Goal: Transaction & Acquisition: Purchase product/service

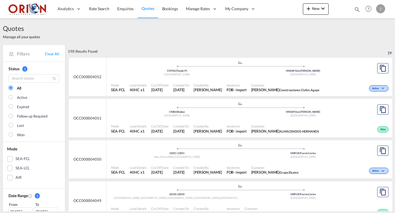
scroll to position [17, 0]
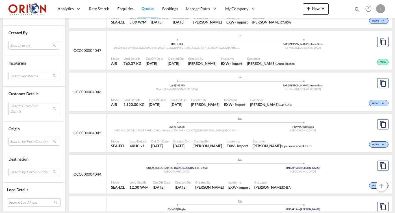
click at [17, 104] on md-select "Search Customer Details user name user [PERSON_NAME] [EMAIL_ADDRESS][DOMAIN_NAM…" at bounding box center [33, 108] width 51 height 13
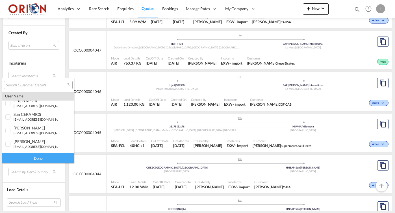
scroll to position [86, 0]
click at [31, 87] on input "search" at bounding box center [36, 85] width 61 height 5
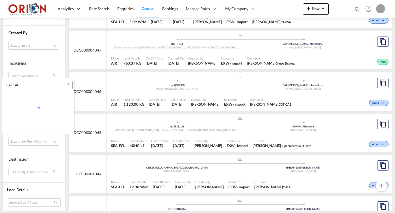
scroll to position [0, 0]
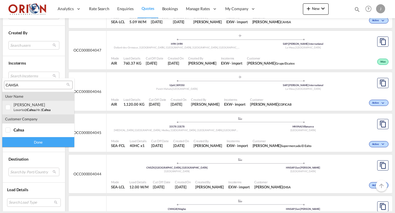
type input "CAHSA"
click at [33, 103] on div "[PERSON_NAME]" at bounding box center [36, 104] width 44 height 5
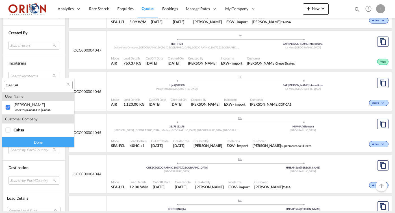
click at [38, 140] on div "Done" at bounding box center [38, 142] width 72 height 10
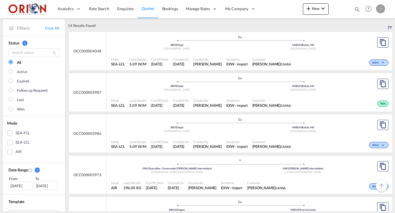
scroll to position [25, 0]
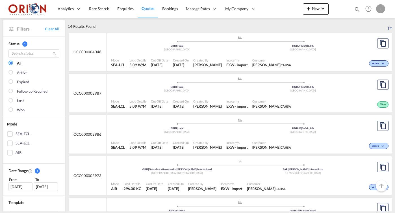
click at [228, 171] on div "[GEOGRAPHIC_DATA] , [GEOGRAPHIC_DATA]" at bounding box center [177, 173] width 126 height 4
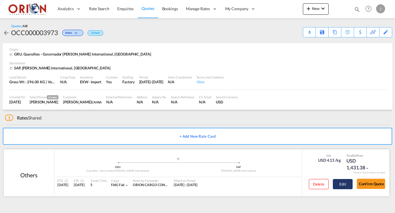
click at [341, 182] on button "Edit" at bounding box center [343, 184] width 20 height 10
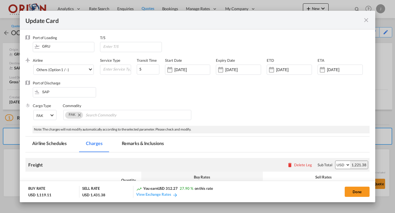
select select "flat"
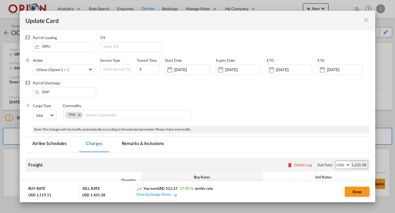
select select "flat"
click at [366, 20] on md-icon "icon-close fg-AAA8AD m-0 pointer" at bounding box center [366, 20] width 7 height 7
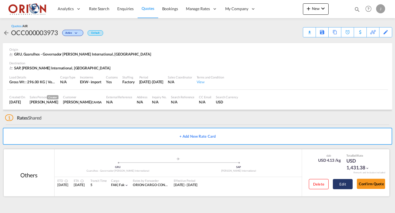
click at [348, 182] on button "Edit" at bounding box center [343, 184] width 20 height 10
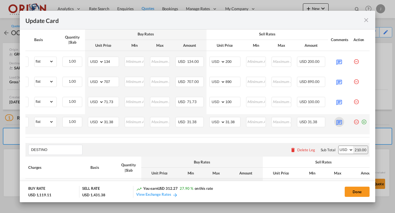
scroll to position [0, 56]
click at [342, 124] on md-icon "Update Card Port ..." at bounding box center [340, 122] width 10 height 10
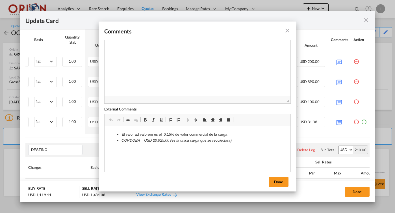
scroll to position [29, 0]
click at [288, 30] on md-icon "icon-close fg-AAA8AD m-0 pointer" at bounding box center [287, 30] width 7 height 7
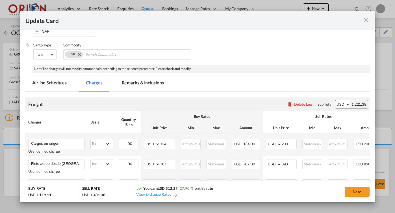
scroll to position [0, 0]
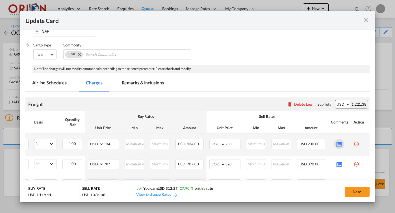
click at [337, 143] on md-icon "Update Card Port ..." at bounding box center [340, 144] width 10 height 10
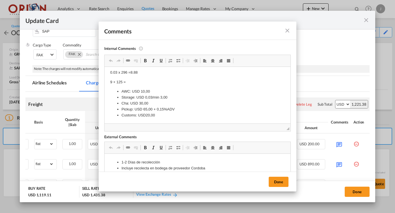
scroll to position [12, 0]
click at [285, 31] on md-icon "icon-close fg-AAA8AD m-0 pointer" at bounding box center [287, 30] width 7 height 7
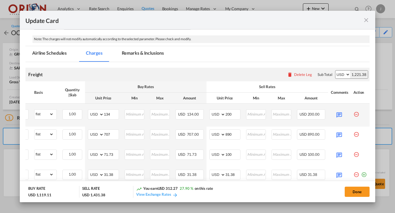
scroll to position [93, 0]
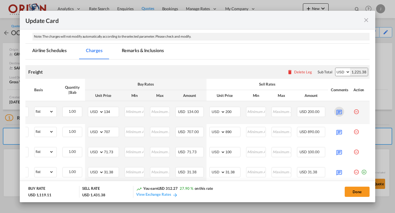
click at [335, 110] on md-icon "Update Card Port ..." at bounding box center [340, 112] width 10 height 10
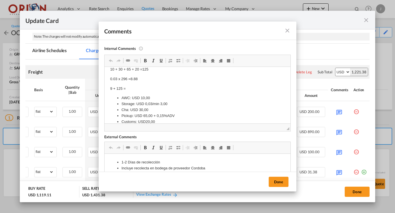
scroll to position [4, 0]
click at [287, 31] on md-icon "icon-close fg-AAA8AD m-0 pointer" at bounding box center [287, 30] width 7 height 7
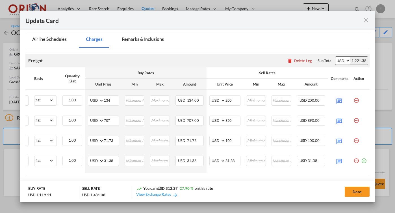
scroll to position [106, 0]
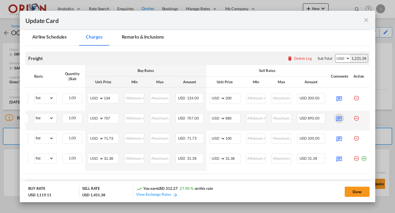
click at [339, 118] on md-icon "Update Card Port ..." at bounding box center [340, 118] width 10 height 10
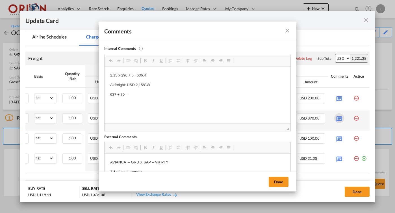
scroll to position [0, 0]
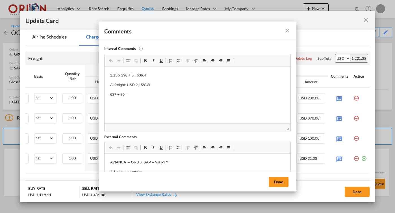
click at [286, 31] on md-icon "icon-close fg-AAA8AD m-0 pointer" at bounding box center [287, 30] width 7 height 7
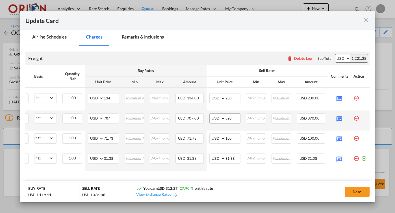
scroll to position [0, 56]
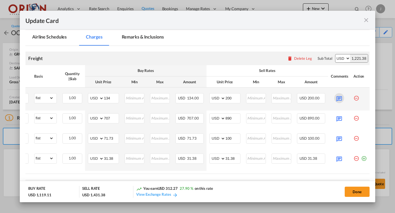
click at [337, 96] on md-icon "Update Card Port ..." at bounding box center [340, 98] width 10 height 10
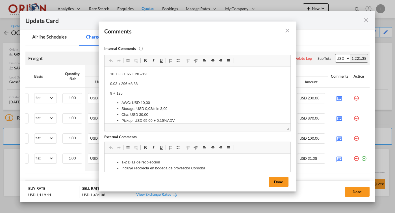
scroll to position [0, 0]
click at [284, 29] on md-icon "icon-close fg-AAA8AD m-0 pointer" at bounding box center [287, 30] width 7 height 7
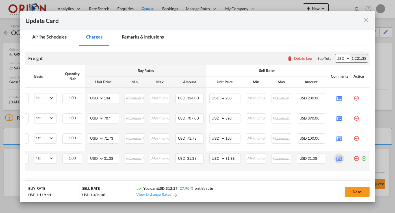
scroll to position [0, 56]
click at [344, 162] on div "Update Card Port ..." at bounding box center [339, 158] width 17 height 10
click at [339, 159] on md-icon "Update Card Port ..." at bounding box center [340, 158] width 10 height 10
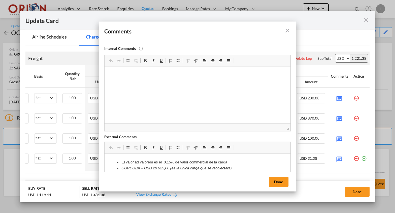
scroll to position [24, 0]
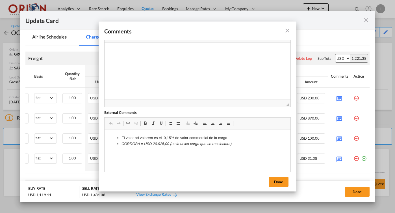
click at [286, 29] on md-icon "icon-close fg-AAA8AD m-0 pointer" at bounding box center [287, 30] width 7 height 7
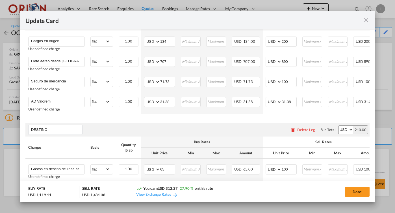
scroll to position [204, 0]
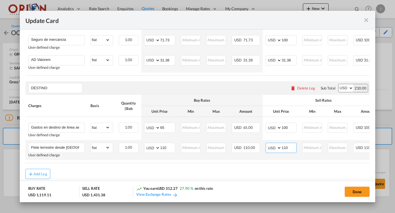
drag, startPoint x: 289, startPoint y: 148, endPoint x: 289, endPoint y: 155, distance: 7.1
click at [289, 148] on input "110" at bounding box center [289, 147] width 15 height 8
type input "120"
click at [169, 148] on input "110" at bounding box center [167, 147] width 15 height 8
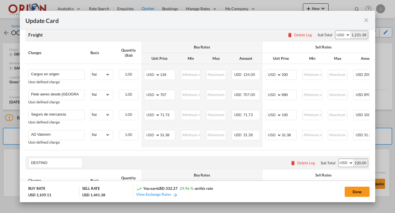
scroll to position [127, 0]
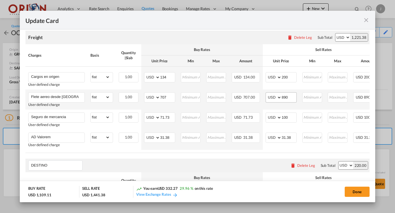
type input "100"
click at [288, 96] on input "890" at bounding box center [289, 96] width 15 height 8
type input "950"
click at [291, 75] on input "200" at bounding box center [289, 76] width 15 height 8
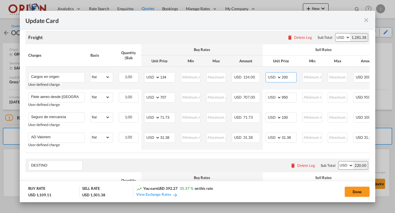
click at [291, 75] on input "200" at bounding box center [289, 76] width 15 height 8
click at [289, 77] on input "220" at bounding box center [289, 76] width 15 height 8
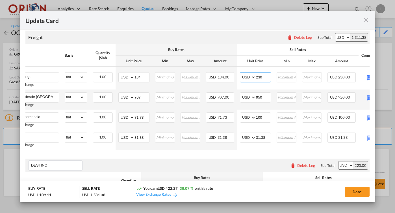
scroll to position [0, 44]
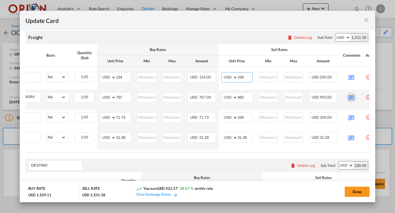
type input "230"
click at [350, 96] on md-icon "Update Card Port ..." at bounding box center [352, 97] width 10 height 10
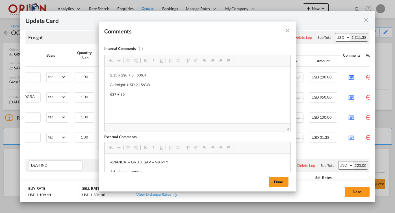
scroll to position [0, 0]
click at [285, 31] on md-icon "icon-close fg-AAA8AD m-0 pointer" at bounding box center [287, 30] width 7 height 7
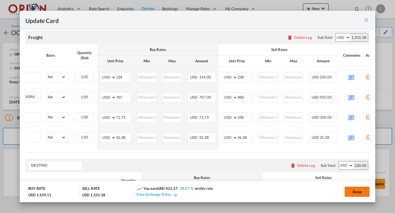
click at [351, 191] on button "Done" at bounding box center [357, 191] width 25 height 10
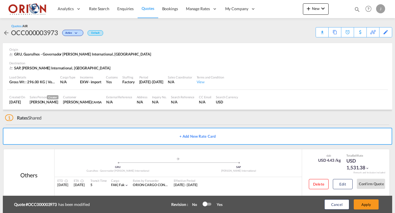
type input "[DATE]"
click at [344, 184] on button "Edit" at bounding box center [343, 184] width 20 height 10
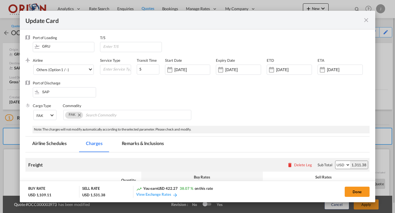
scroll to position [83, 0]
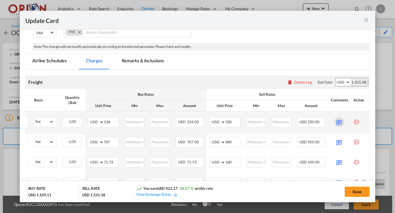
click at [336, 121] on md-icon "Update Card Port ..." at bounding box center [340, 122] width 10 height 10
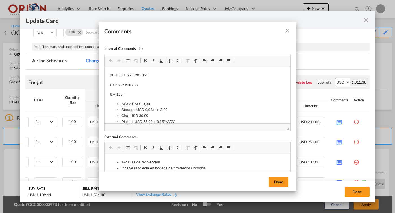
scroll to position [18, 0]
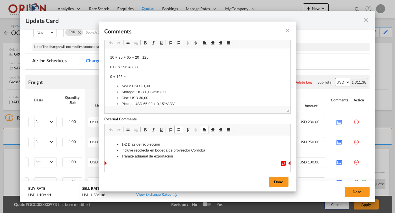
click at [174, 154] on li "Tramite aduanal de exportación" at bounding box center [198, 156] width 152 height 6
click at [275, 184] on button "Done" at bounding box center [279, 181] width 20 height 10
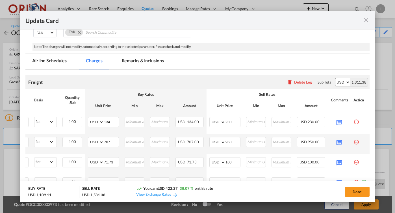
click at [334, 141] on div "Update Card Port ..." at bounding box center [339, 142] width 17 height 10
click at [338, 142] on md-icon "Update Card Port ..." at bounding box center [340, 142] width 10 height 10
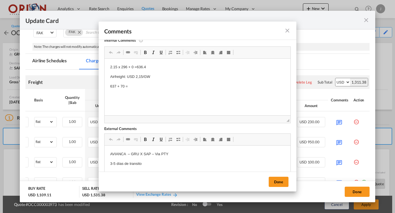
scroll to position [26, 0]
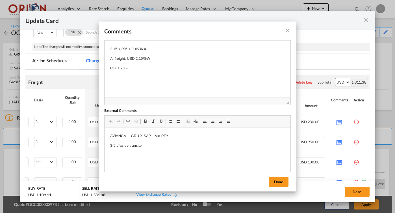
click at [287, 30] on md-icon "icon-close fg-AAA8AD m-0 pointer" at bounding box center [287, 30] width 7 height 7
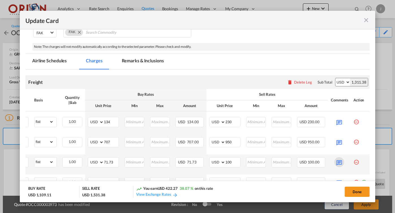
click at [342, 160] on md-icon "Update Card Port ..." at bounding box center [340, 162] width 10 height 10
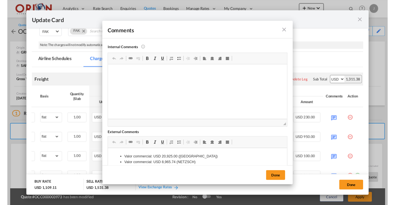
scroll to position [43, 0]
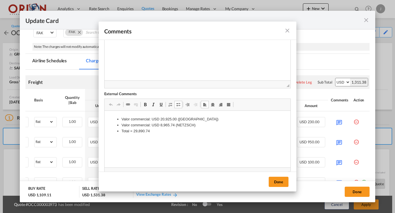
click at [189, 124] on li "Valor commercial: USD 8,965.74 (NETZSCH)" at bounding box center [198, 125] width 152 height 6
copy li "NETZSCH"
click at [291, 32] on md-icon "icon-close fg-AAA8AD m-0 pointer" at bounding box center [287, 30] width 7 height 7
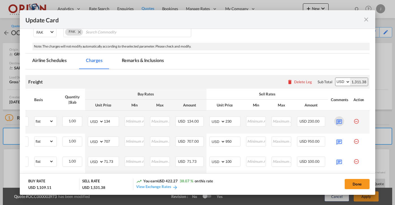
click at [337, 122] on md-icon "Update Card Port ..." at bounding box center [340, 121] width 10 height 10
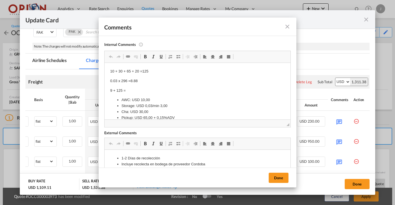
scroll to position [24, 0]
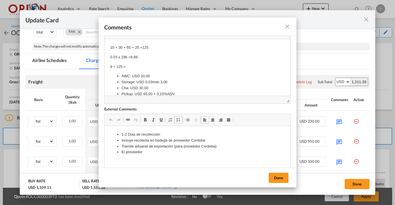
click at [161, 150] on li "El proveedor" at bounding box center [198, 152] width 152 height 6
click at [274, 178] on button "Done" at bounding box center [279, 177] width 20 height 10
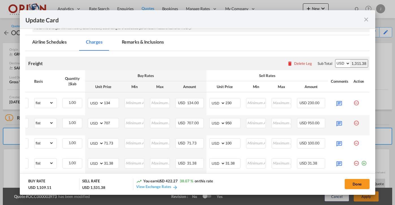
scroll to position [107, 0]
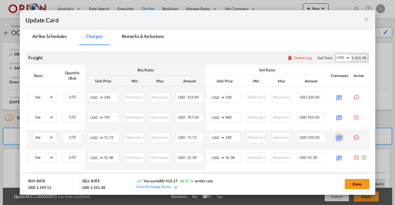
click at [340, 136] on md-icon "Update Card Port ..." at bounding box center [340, 137] width 10 height 10
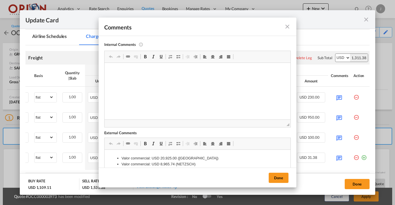
scroll to position [5, 0]
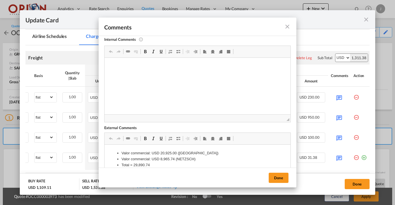
click at [287, 26] on md-icon "icon-close fg-AAA8AD m-0 pointer" at bounding box center [287, 26] width 7 height 7
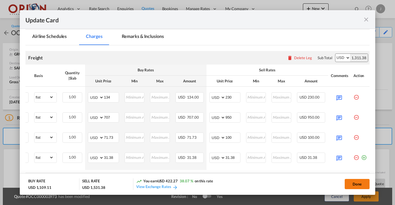
click at [351, 184] on button "Done" at bounding box center [357, 184] width 25 height 10
type input "[DATE]"
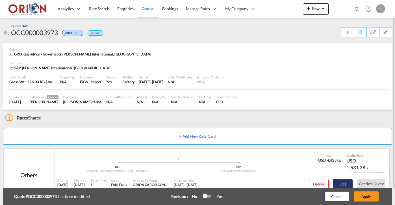
click at [343, 179] on button "Edit" at bounding box center [343, 184] width 20 height 10
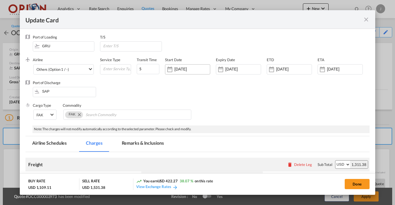
click at [203, 69] on input "[DATE]" at bounding box center [192, 69] width 36 height 5
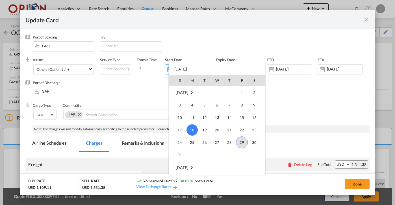
click at [240, 144] on span "29" at bounding box center [242, 142] width 12 height 12
type input "[DATE]"
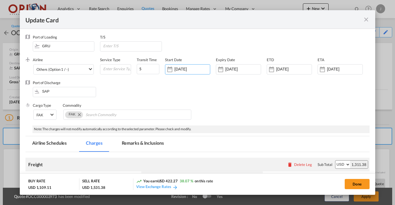
click at [241, 64] on div "Expiry Date [DATE]" at bounding box center [241, 68] width 51 height 23
click at [241, 68] on input "[DATE]" at bounding box center [243, 69] width 36 height 5
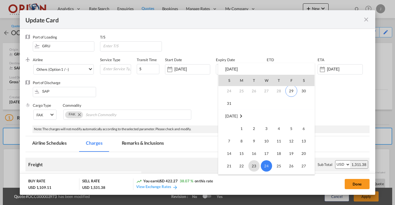
scroll to position [33, 0]
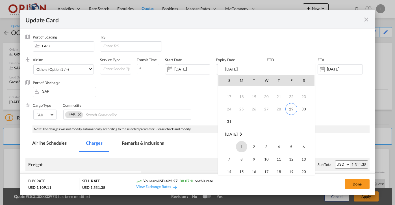
click at [242, 143] on span "1" at bounding box center [241, 146] width 11 height 11
type input "[DATE]"
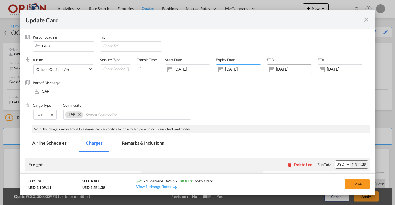
click at [301, 71] on input "[DATE]" at bounding box center [294, 69] width 36 height 5
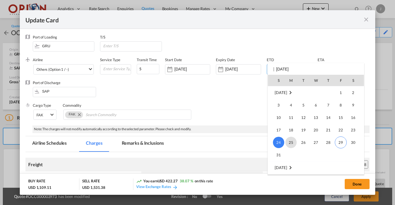
scroll to position [130935, 0]
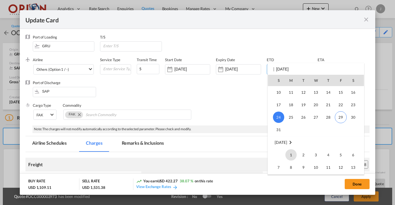
click at [294, 151] on span "1" at bounding box center [291, 154] width 11 height 11
type input "[DATE]"
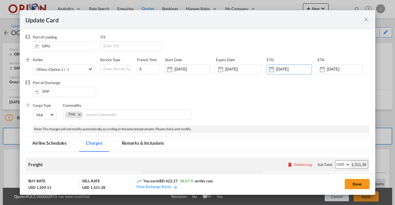
click at [346, 63] on div "ETA [DATE]" at bounding box center [343, 68] width 51 height 23
click at [343, 66] on div "[DATE]" at bounding box center [340, 69] width 45 height 10
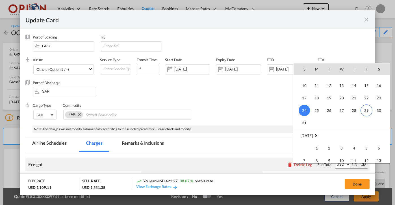
scroll to position [130954, 0]
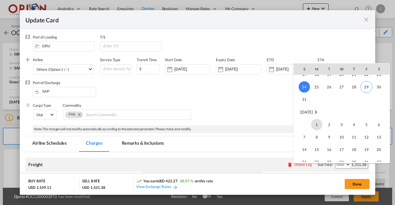
click at [318, 120] on span "1" at bounding box center [316, 124] width 11 height 11
type input "[DATE]"
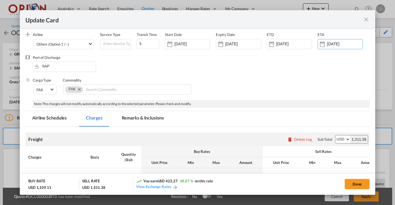
scroll to position [26, 0]
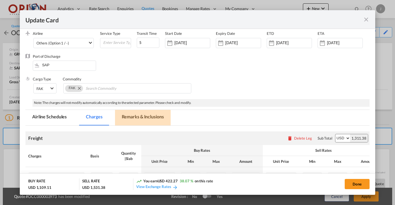
click at [144, 120] on md-tab-item "Remarks & Inclusions" at bounding box center [143, 118] width 56 height 16
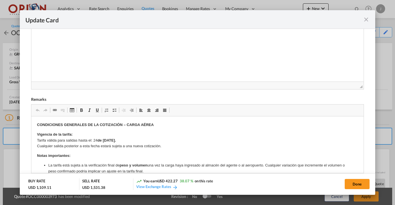
scroll to position [210, 0]
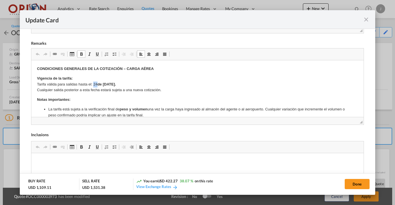
click at [95, 83] on p "Vigencia de la tarifa: Tarifa válida para salidas hasta el: [DATE]. Cualquier s…" at bounding box center [197, 84] width 321 height 18
click at [107, 82] on strong "de [DATE]." at bounding box center [104, 84] width 18 height 4
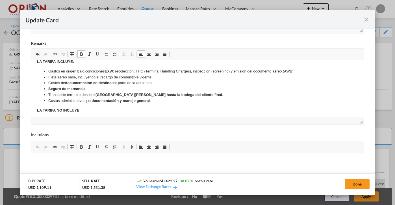
scroll to position [109, 0]
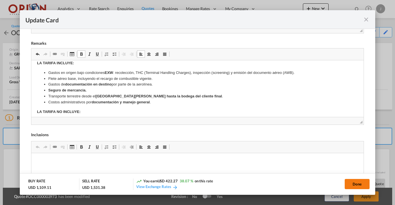
click at [349, 183] on button "Done" at bounding box center [357, 184] width 25 height 10
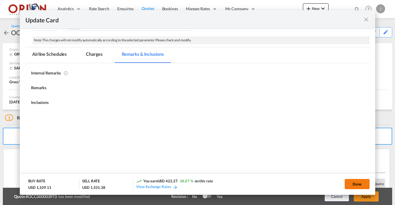
type input "[DATE]"
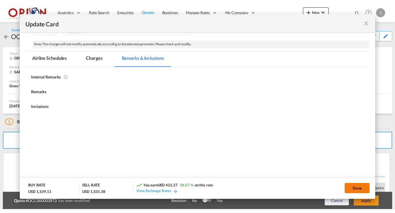
scroll to position [88, 0]
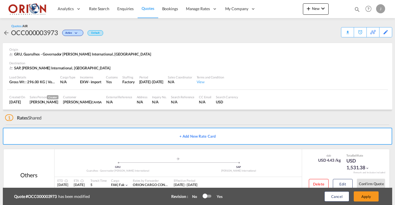
click at [366, 197] on button "Apply" at bounding box center [366, 196] width 25 height 10
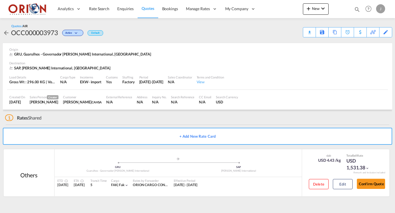
click at [143, 8] on span "Quotes" at bounding box center [148, 8] width 12 height 5
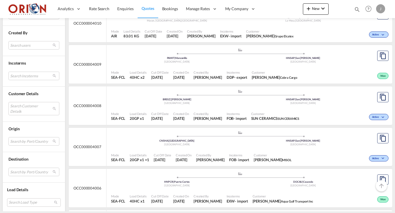
scroll to position [1833, 0]
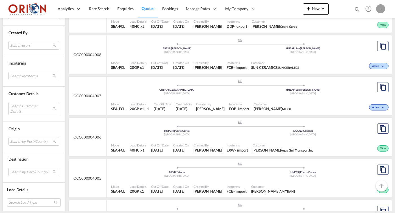
click at [236, 58] on div "Incoterms FOB - import" at bounding box center [237, 65] width 25 height 14
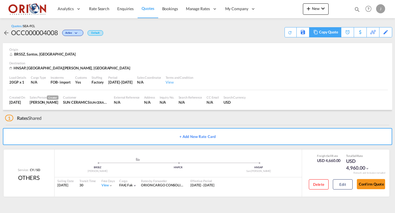
click at [332, 34] on div "Copy Quote" at bounding box center [328, 32] width 19 height 10
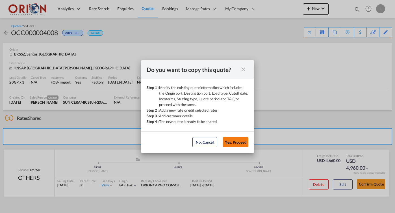
click at [245, 141] on button "Yes, Proceed" at bounding box center [235, 142] width 25 height 10
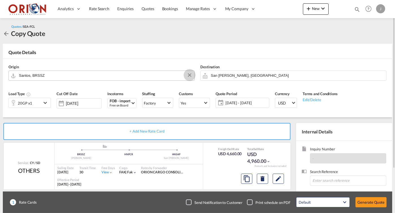
click at [188, 74] on button "Clear Input" at bounding box center [189, 75] width 8 height 8
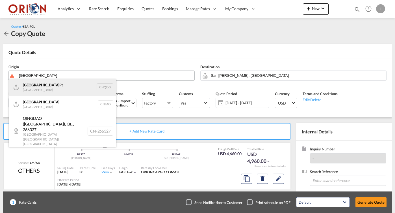
drag, startPoint x: 102, startPoint y: 92, endPoint x: 61, endPoint y: 89, distance: 41.1
click at [61, 89] on div "Qingdao Pt China CNQDG" at bounding box center [62, 87] width 107 height 17
type input "Qingdao Pt, CNQDG"
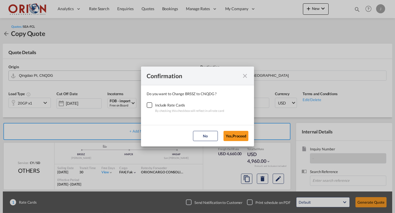
click at [148, 105] on div "Checkbox No Ink" at bounding box center [150, 105] width 6 height 6
click at [235, 132] on button "Yes,Proceed" at bounding box center [236, 136] width 25 height 10
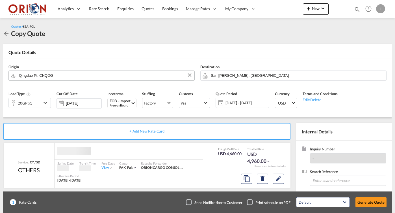
click at [254, 100] on div "Confirmation Do you want to Change BRSSZ to CNQDG ? Include Rate Cards By check…" at bounding box center [197, 106] width 395 height 213
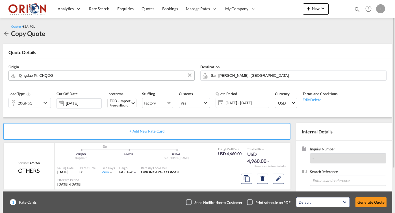
click at [243, 98] on div "[DATE] - [DATE] [DATE] - [DATE] August January February March April May June Ju…" at bounding box center [243, 103] width 54 height 10
click at [242, 101] on span "[DATE] - [DATE]" at bounding box center [247, 102] width 42 height 5
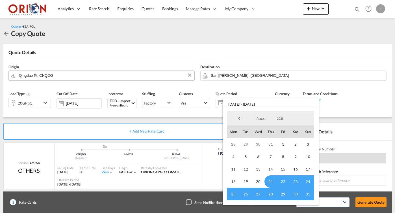
click at [259, 120] on span "August" at bounding box center [261, 118] width 18 height 4
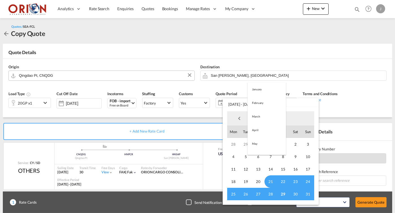
scroll to position [66, 0]
click at [258, 129] on md-option "September" at bounding box center [267, 132] width 38 height 14
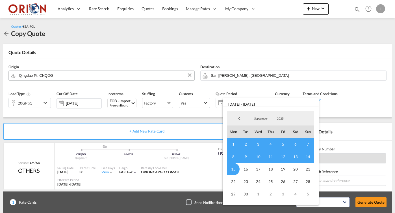
click at [237, 154] on span "8" at bounding box center [233, 156] width 12 height 12
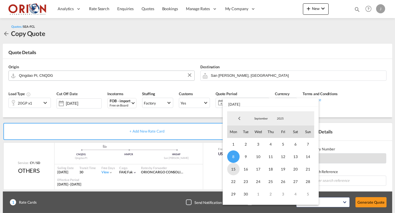
click at [234, 165] on span "15" at bounding box center [233, 169] width 12 height 12
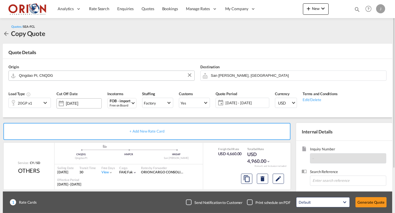
click at [86, 99] on div "[DATE]" at bounding box center [79, 103] width 45 height 10
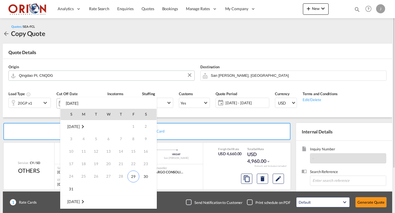
scroll to position [75, 0]
click at [74, 163] on span "14" at bounding box center [71, 163] width 11 height 11
type input "[DATE]"
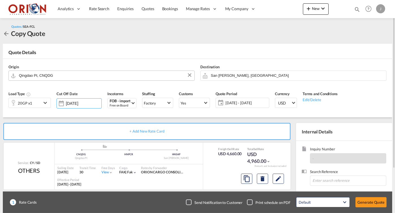
click at [36, 103] on div "20GP x1" at bounding box center [25, 103] width 33 height 10
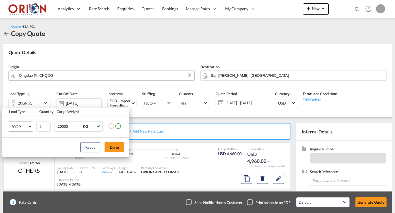
click at [22, 126] on span "20GP" at bounding box center [19, 127] width 16 height 6
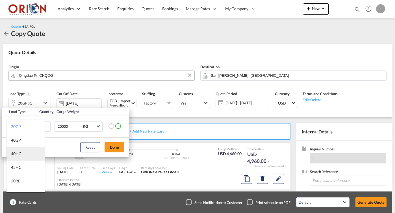
click at [25, 148] on md-option "40HC" at bounding box center [26, 154] width 38 height 14
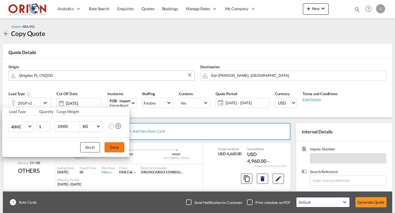
click at [113, 145] on button "Done" at bounding box center [115, 147] width 20 height 10
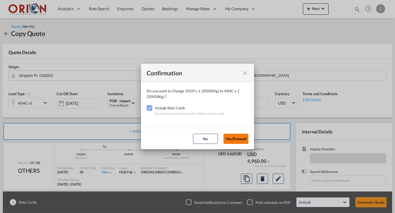
click at [239, 139] on button "Yes,Proceed" at bounding box center [236, 138] width 25 height 10
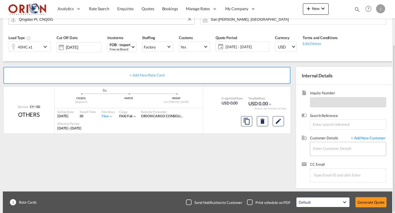
scroll to position [0, 0]
click at [331, 145] on input "Enter Customer Details" at bounding box center [349, 148] width 73 height 13
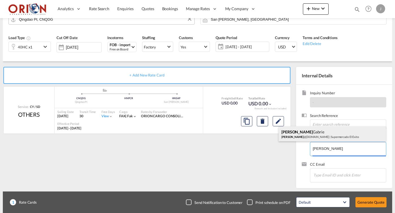
drag, startPoint x: 394, startPoint y: 132, endPoint x: 324, endPoint y: 135, distance: 70.8
click at [324, 135] on div "[PERSON_NAME] @[DOMAIN_NAME] | Supermercado El Exito" at bounding box center [332, 133] width 107 height 15
type input "Supermercado El Exito, [PERSON_NAME], [EMAIL_ADDRESS][DOMAIN_NAME]"
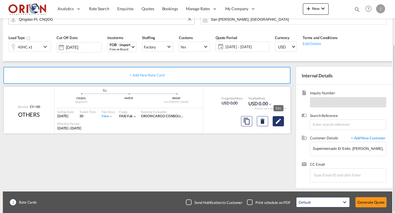
click at [278, 120] on md-icon "Edit" at bounding box center [278, 121] width 7 height 7
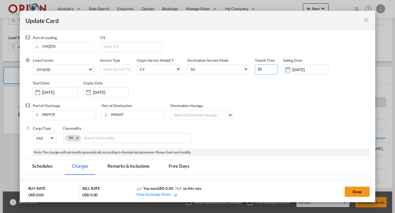
click at [264, 67] on input "30" at bounding box center [266, 69] width 23 height 10
type input "45"
click at [60, 97] on div "[DATE]" at bounding box center [55, 92] width 45 height 10
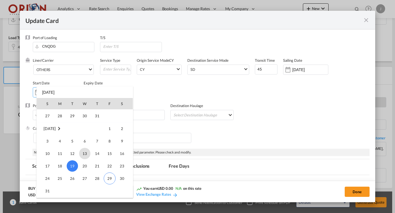
scroll to position [130896, 0]
click at [114, 184] on td "29" at bounding box center [109, 179] width 12 height 12
type input "[DATE]"
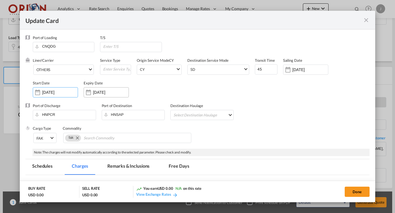
click at [103, 90] on input "[DATE]" at bounding box center [111, 92] width 36 height 5
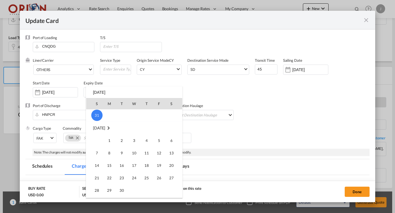
scroll to position [70, 0]
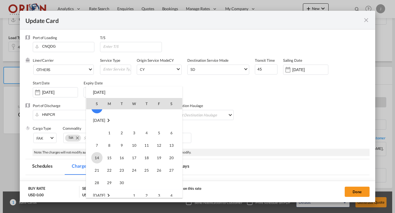
click at [97, 156] on span "14" at bounding box center [96, 157] width 11 height 11
type input "[DATE]"
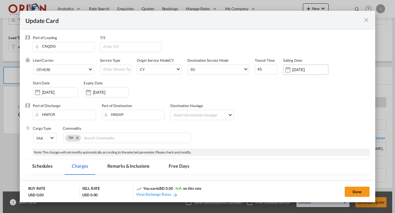
click at [300, 67] on div "[DATE]" at bounding box center [311, 69] width 36 height 5
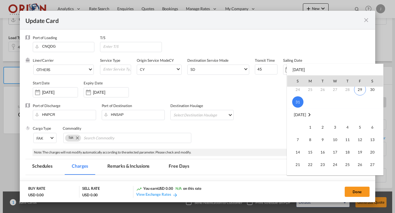
scroll to position [60, 0]
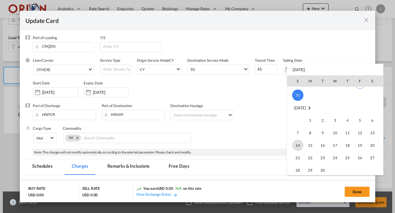
click at [300, 143] on span "14" at bounding box center [297, 144] width 11 height 11
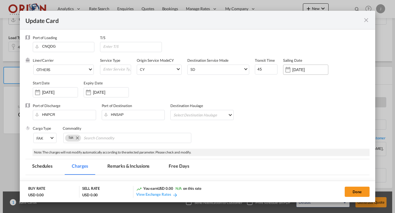
click at [300, 73] on div "[DATE]" at bounding box center [305, 69] width 45 height 10
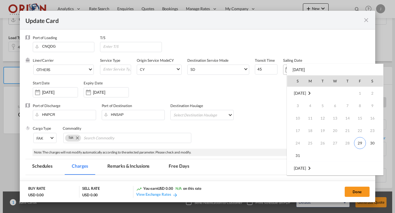
scroll to position [75, 0]
click at [374, 120] on span "13" at bounding box center [372, 117] width 11 height 11
type input "[DATE]"
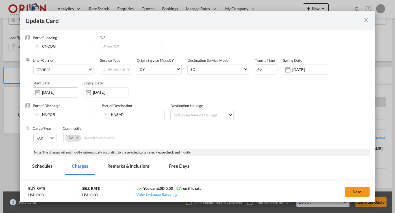
click at [70, 90] on input "[DATE]" at bounding box center [60, 92] width 36 height 5
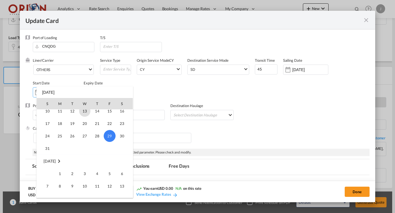
scroll to position [130962, 0]
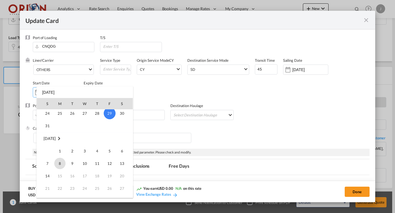
click at [59, 164] on span "8" at bounding box center [59, 163] width 11 height 11
type input "[DATE]"
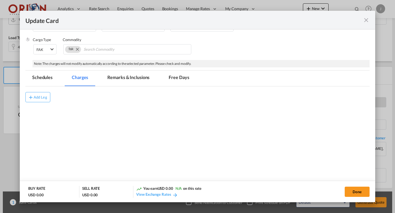
scroll to position [77, 0]
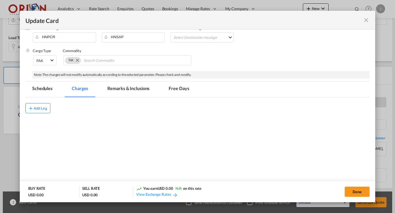
click at [41, 107] on div "Add Leg" at bounding box center [41, 107] width 14 height 3
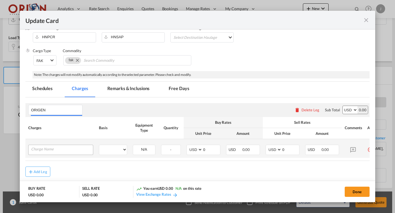
type input "ORIGEN"
click at [47, 148] on input "Charge Name" at bounding box center [62, 149] width 62 height 8
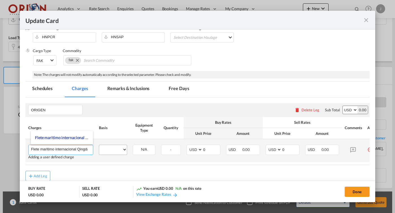
type input "Flete maritimo internacional Qingdao a [GEOGRAPHIC_DATA]"
select select "per equipment"
select select "40HC"
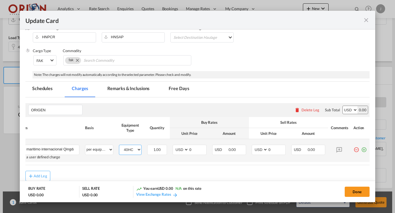
scroll to position [0, 14]
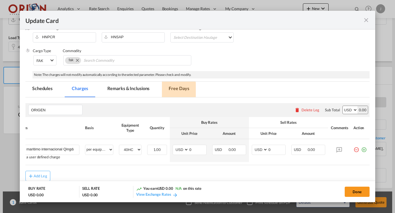
click at [177, 91] on md-tab-item "Free Days" at bounding box center [179, 89] width 34 height 16
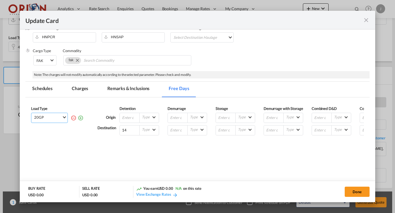
click at [66, 117] on md-select-value "20GP" at bounding box center [51, 117] width 34 height 8
click at [57, 147] on md-option "40HC" at bounding box center [51, 145] width 38 height 14
click at [86, 87] on md-tab-item "Charges" at bounding box center [80, 89] width 30 height 16
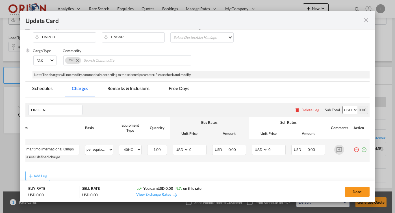
click at [340, 154] on md-icon "Update Card Port ..." at bounding box center [340, 149] width 10 height 10
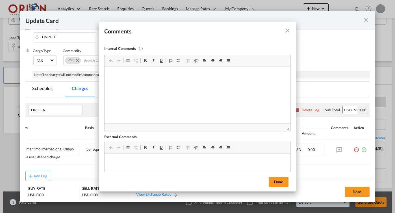
click at [285, 30] on md-icon "icon-close fg-AAA8AD m-0 pointer" at bounding box center [287, 30] width 7 height 7
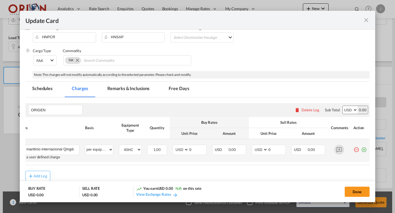
click at [341, 149] on md-icon "Update Card Port ..." at bounding box center [340, 149] width 10 height 10
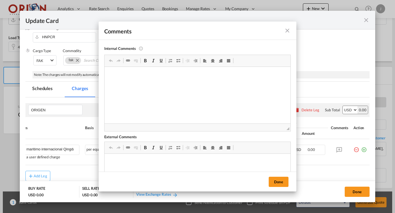
scroll to position [0, 0]
click at [139, 84] on p "5153" at bounding box center [197, 85] width 175 height 6
drag, startPoint x: 134, startPoint y: 84, endPoint x: 105, endPoint y: 84, distance: 29.1
click at [105, 84] on html "4515 + 50 + 450 + 75 + 63 =5,153 5153" at bounding box center [198, 80] width 186 height 27
click at [139, 75] on p "4515 + 50 + 450 + 75 + 63 =5,153" at bounding box center [197, 75] width 175 height 6
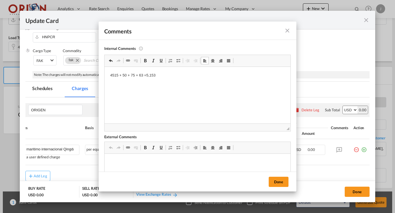
click at [161, 73] on p "4515 + 50 + 75 + 63 =5,153" at bounding box center [197, 75] width 175 height 6
drag, startPoint x: 57, startPoint y: 6, endPoint x: 291, endPoint y: 175, distance: 288.8
click at [280, 182] on button "Done" at bounding box center [279, 181] width 20 height 10
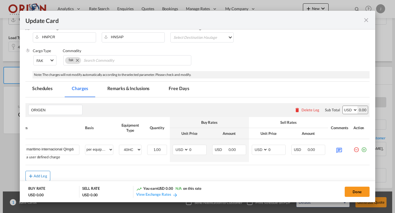
click at [32, 178] on md-icon "icon-plus md-link-fg s20" at bounding box center [31, 176] width 6 height 6
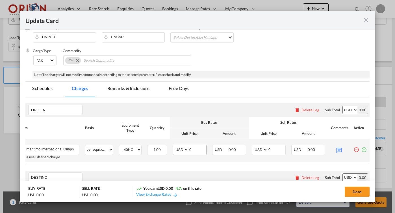
type input "DESTINO"
click at [197, 150] on input "0" at bounding box center [198, 149] width 18 height 8
type input "4703"
click at [279, 148] on input "0" at bounding box center [277, 149] width 18 height 8
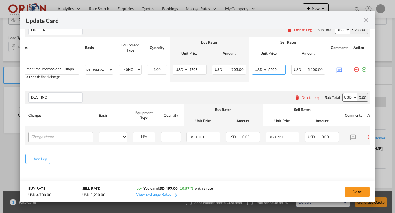
type input "5200"
click at [67, 134] on input "Charge Name" at bounding box center [62, 136] width 62 height 8
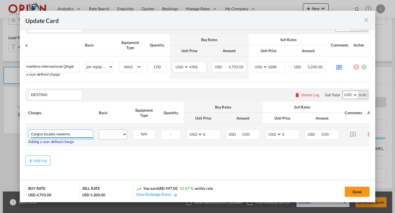
type input "Cargos locales navieros"
click at [99, 133] on div "per equipment per container per B/L per shipping bill per shipment per pallet p…" at bounding box center [113, 134] width 28 height 10
select select "per equipment"
click at [147, 137] on div "40HC" at bounding box center [144, 134] width 23 height 10
select select "40HC"
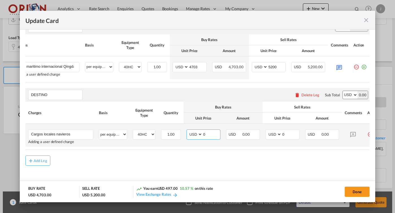
click at [215, 134] on input "0" at bounding box center [212, 134] width 18 height 8
type input "450"
click at [295, 137] on input "0" at bounding box center [291, 134] width 18 height 8
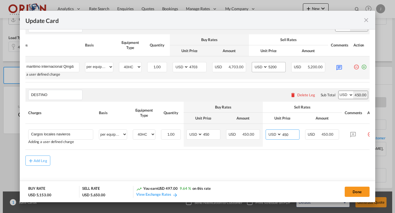
type input "450"
click at [275, 66] on input "5200" at bounding box center [277, 66] width 18 height 8
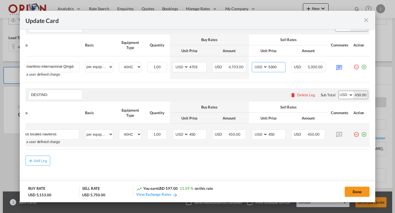
scroll to position [0, 14]
type input "5300"
click at [363, 135] on md-icon "icon-plus-circle-outline green-400-fg" at bounding box center [364, 132] width 6 height 6
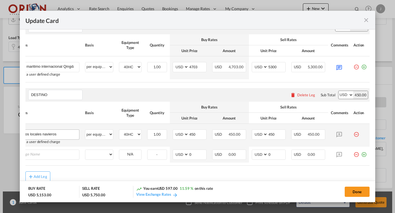
scroll to position [0, 0]
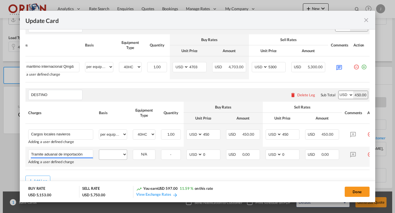
type input "Tramite aduanal de importación"
select select "per equipment"
select select "40HC"
click at [299, 158] on input "0" at bounding box center [291, 154] width 18 height 8
type input "325"
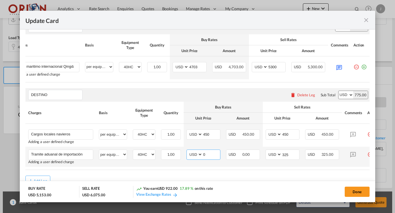
click at [220, 155] on input "0" at bounding box center [212, 154] width 18 height 8
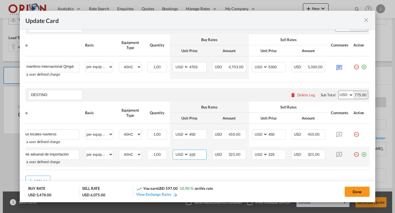
scroll to position [0, 14]
type input "325"
click at [364, 155] on md-icon "icon-plus-circle-outline green-400-fg" at bounding box center [364, 152] width 6 height 6
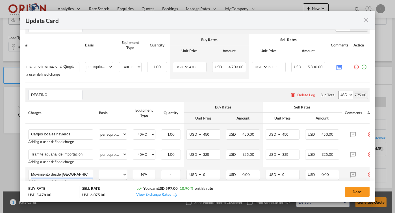
type input "Movimiento desde [GEOGRAPHIC_DATA][PERSON_NAME]"
click at [111, 179] on select "per equipment per container per B/L per shipping bill per shipment per pallet p…" at bounding box center [113, 174] width 28 height 9
select select "per equipment"
click at [296, 177] on input "0" at bounding box center [291, 174] width 18 height 8
type input "500"
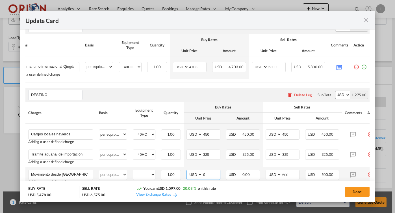
click at [215, 176] on input "0" at bounding box center [212, 174] width 18 height 8
type input "350"
select select "40HC"
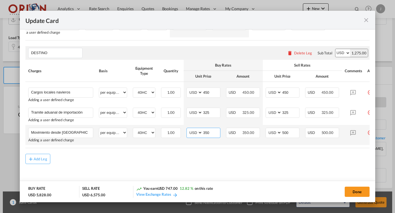
click at [215, 131] on input "350" at bounding box center [212, 132] width 18 height 8
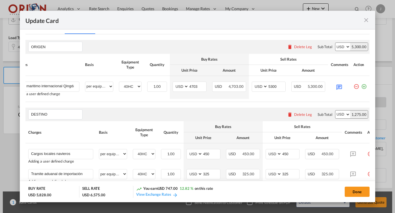
scroll to position [161, 0]
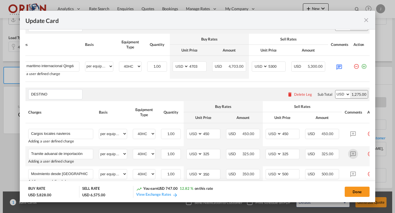
click at [355, 158] on md-icon "Update Card Port ..." at bounding box center [353, 154] width 10 height 10
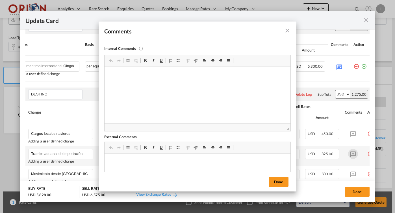
scroll to position [0, 0]
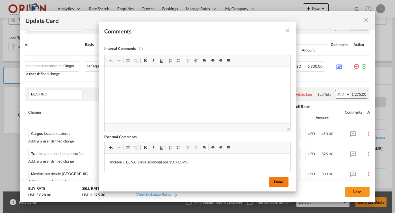
click at [282, 178] on button "Done" at bounding box center [279, 181] width 20 height 10
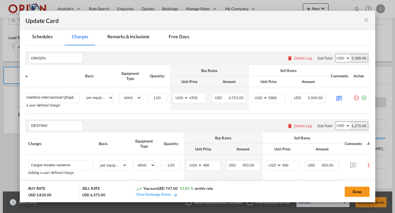
scroll to position [134, 0]
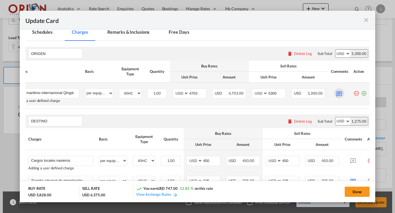
click at [335, 92] on md-icon "Update Card Port ..." at bounding box center [340, 93] width 10 height 10
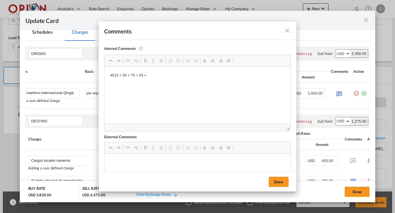
scroll to position [0, 0]
click at [177, 146] on span at bounding box center [178, 147] width 5 height 5
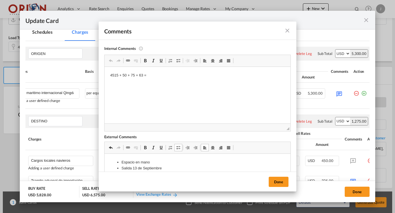
scroll to position [15, 0]
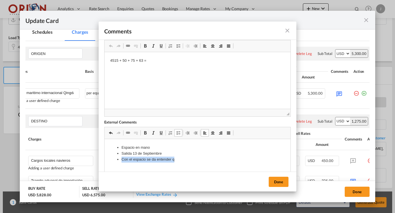
drag, startPoint x: 180, startPoint y: 159, endPoint x: 119, endPoint y: 158, distance: 60.5
click at [119, 158] on ul "Espacio en mano Salida [DATE] Con el espacio se da entender q" at bounding box center [197, 153] width 175 height 18
click at [282, 182] on button "Done" at bounding box center [279, 181] width 20 height 10
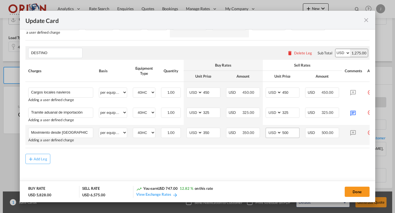
scroll to position [204, 0]
click at [291, 130] on input "500" at bounding box center [291, 132] width 18 height 8
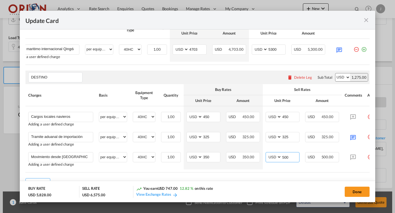
scroll to position [177, 0]
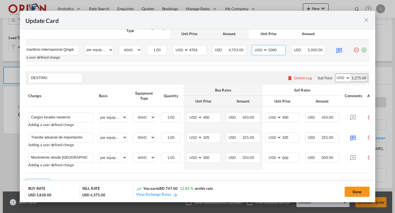
click at [276, 49] on input "5300" at bounding box center [277, 49] width 18 height 8
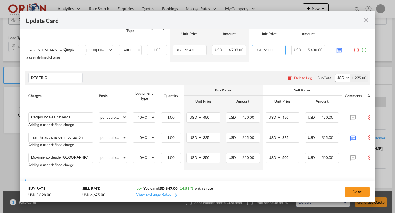
type input "5300"
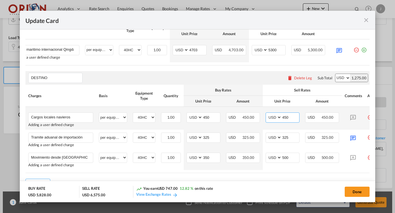
click at [292, 120] on input "450" at bounding box center [291, 117] width 18 height 8
type input "455"
click at [214, 117] on input "450" at bounding box center [212, 117] width 18 height 8
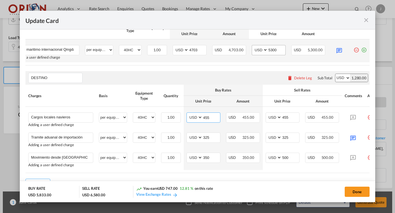
type input "455"
click at [276, 49] on input "5300" at bounding box center [277, 49] width 18 height 8
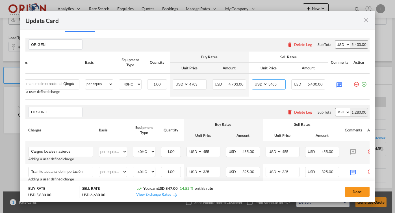
scroll to position [76, 0]
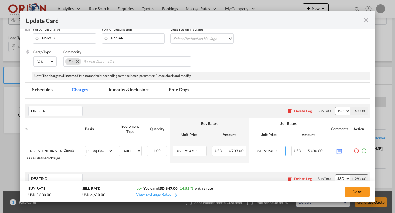
type input "5400"
click at [180, 94] on md-tab-item "Free Days" at bounding box center [179, 91] width 34 height 16
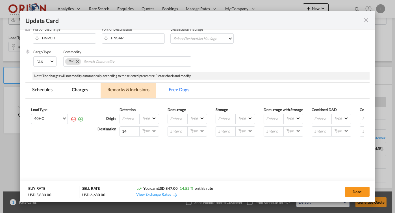
click at [128, 92] on md-tab-item "Remarks & Inclusions" at bounding box center [129, 91] width 56 height 16
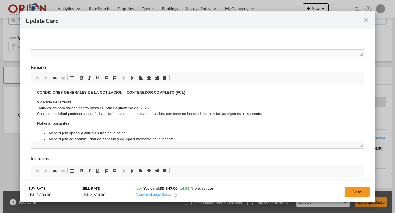
scroll to position [0, 0]
click at [77, 106] on p "Vigencia de la tarifa: Tarifa válida para salidas dentro hasta el [DATE]. Cualq…" at bounding box center [197, 108] width 321 height 18
click at [80, 107] on p "Vigencia de la tarifa: Tarifa válida para salir dentro hasta el [DATE]. Cualqui…" at bounding box center [197, 108] width 321 height 18
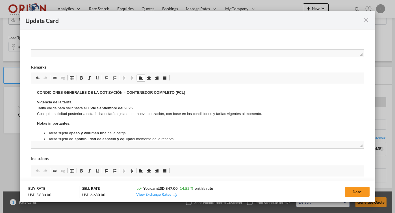
click at [83, 107] on p "Vigencia de la tarifa: Tarifa válida para salir hasta el [DATE]. Cualquier soli…" at bounding box center [197, 108] width 321 height 18
click at [81, 106] on p "Vigencia de la tarifa: Tarifa válida para salir el [DATE]. Cualquier solicitud …" at bounding box center [197, 108] width 321 height 18
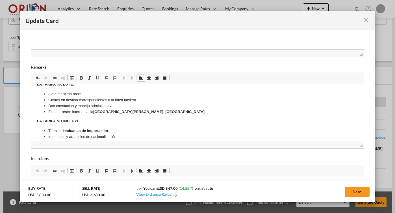
scroll to position [180, 0]
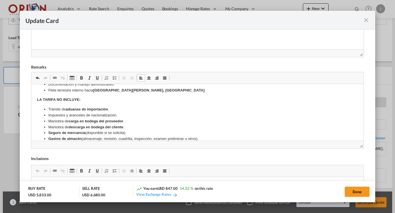
click at [92, 107] on strong "aduanas de importación" at bounding box center [87, 109] width 42 height 4
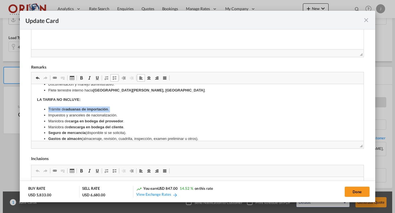
copy li "Trámite de aduanas de importación ."
click at [154, 87] on li "Flete terrestre interno hacia [GEOGRAPHIC_DATA][PERSON_NAME], [GEOGRAPHIC_DATA]…" at bounding box center [197, 90] width 299 height 6
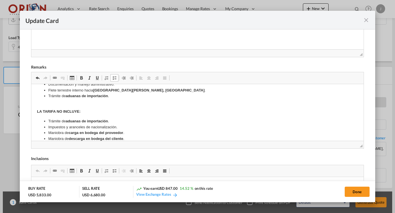
click at [91, 119] on strong "aduanas de importación" at bounding box center [87, 121] width 42 height 4
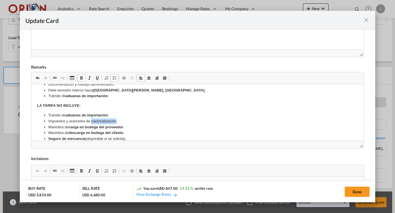
click at [91, 118] on li "Impuestos y aranceles de nacionalización." at bounding box center [197, 121] width 299 height 6
click at [85, 113] on strong "aduanas de importación" at bounding box center [87, 115] width 42 height 4
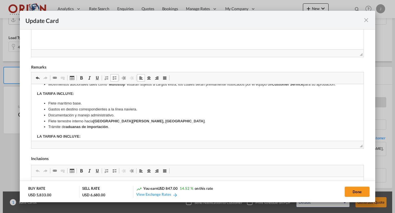
scroll to position [148, 0]
click at [144, 119] on li "Flete terrestre interno hacia [GEOGRAPHIC_DATA][PERSON_NAME], [GEOGRAPHIC_DATA]…" at bounding box center [197, 122] width 299 height 6
drag, startPoint x: 144, startPoint y: 119, endPoint x: 98, endPoint y: 119, distance: 45.8
click at [98, 119] on li "Flete terrestre interno hacia [GEOGRAPHIC_DATA][PERSON_NAME], [GEOGRAPHIC_DATA]…" at bounding box center [197, 122] width 299 height 6
click at [99, 119] on li "Flete terrestre interno hacia" at bounding box center [197, 122] width 299 height 6
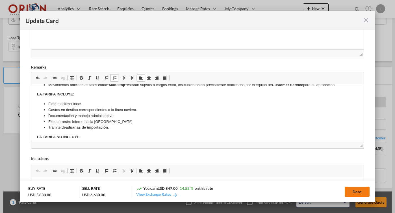
click at [354, 189] on button "Done" at bounding box center [357, 191] width 25 height 10
type input "[DATE]"
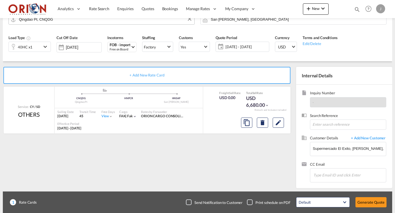
scroll to position [104, 0]
click at [376, 204] on button "Generate Quote" at bounding box center [371, 202] width 31 height 10
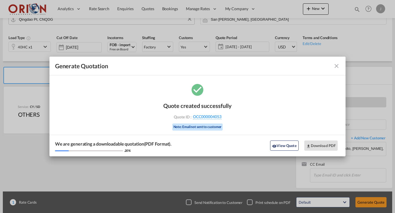
click at [339, 63] on md-icon "icon-close fg-AAA8AD cursor m-0" at bounding box center [336, 65] width 7 height 7
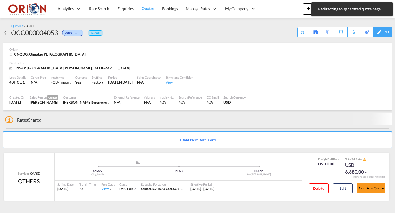
click at [381, 33] on md-icon at bounding box center [379, 32] width 7 height 4
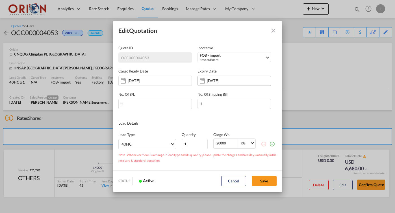
click at [223, 80] on input "[DATE]" at bounding box center [225, 80] width 36 height 5
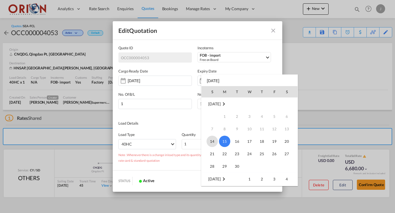
click at [214, 139] on span "14" at bounding box center [212, 140] width 11 height 11
type input "[DATE]"
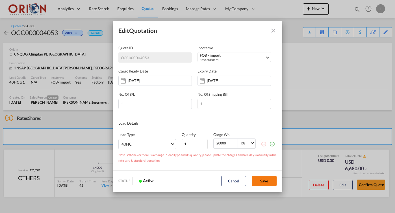
click at [261, 183] on button "Save" at bounding box center [264, 181] width 25 height 10
type input "[DATE]"
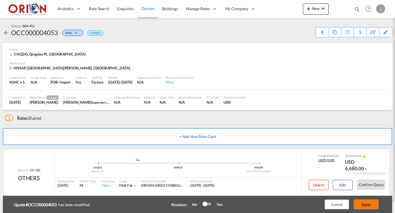
click at [361, 201] on button "Apply" at bounding box center [366, 204] width 25 height 10
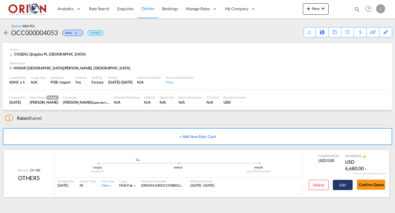
click at [340, 185] on button "Edit" at bounding box center [343, 185] width 20 height 10
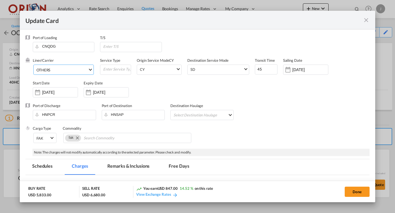
click at [81, 70] on span "OTHERS" at bounding box center [61, 69] width 51 height 5
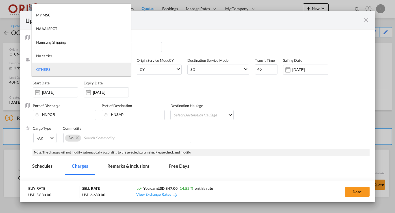
type md-option "1496"
type md-option "46"
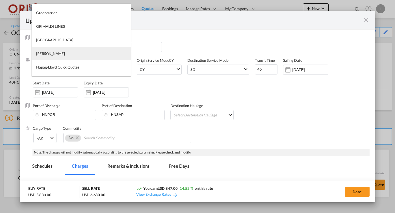
click at [74, 51] on md-option "[PERSON_NAME]" at bounding box center [81, 54] width 99 height 14
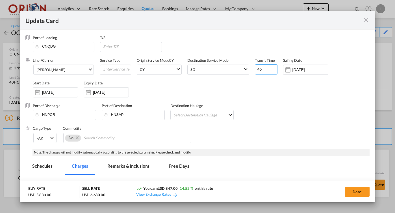
click at [258, 68] on input "45" at bounding box center [266, 69] width 23 height 10
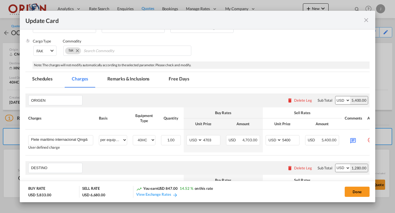
scroll to position [106, 0]
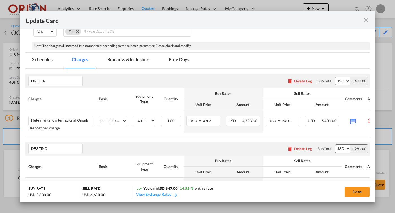
type input "55"
click at [129, 59] on md-tab-item "Remarks & Inclusions" at bounding box center [129, 61] width 56 height 16
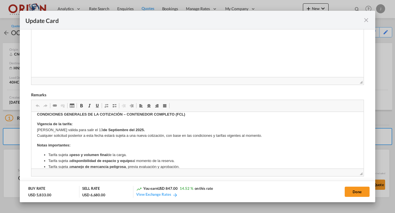
scroll to position [6, 0]
click at [364, 20] on md-icon "icon-close fg-AAA8AD m-0 pointer" at bounding box center [366, 20] width 7 height 7
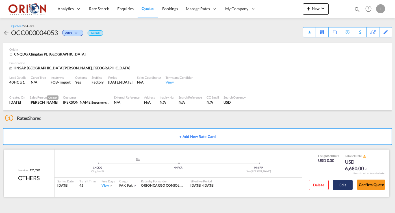
click at [341, 185] on button "Edit" at bounding box center [343, 185] width 20 height 10
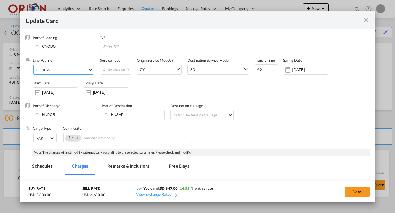
click at [77, 72] on md-select-value "OTHERS" at bounding box center [65, 69] width 58 height 9
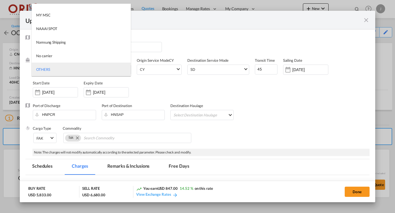
type md-option "1496"
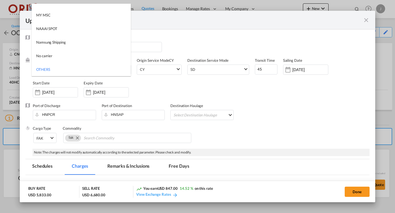
type md-option "46"
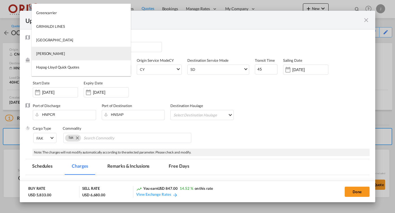
click at [66, 54] on md-option "[PERSON_NAME]" at bounding box center [81, 54] width 99 height 14
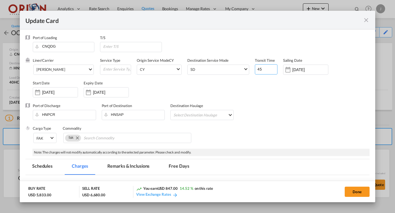
click at [261, 69] on input "45" at bounding box center [266, 69] width 23 height 10
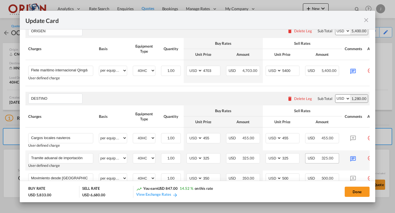
scroll to position [184, 0]
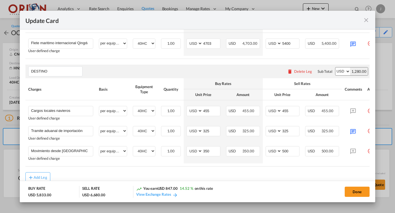
type input "55"
click at [358, 202] on md-dialog-actions "BUY RATE USD 5,833.00 SELL RATE USD 6,680.00 You earn USD 847.00 14.52 % on thi…" at bounding box center [198, 190] width 356 height 21
click at [353, 190] on button "Done" at bounding box center [357, 191] width 25 height 10
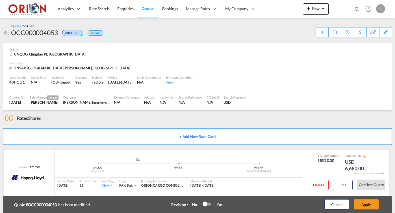
type input "[DATE]"
click at [362, 201] on button "Apply" at bounding box center [366, 204] width 25 height 10
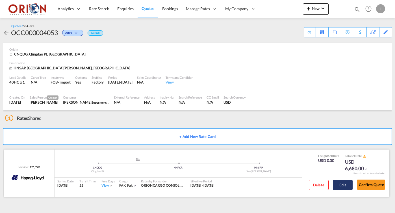
click at [340, 185] on button "Edit" at bounding box center [343, 185] width 20 height 10
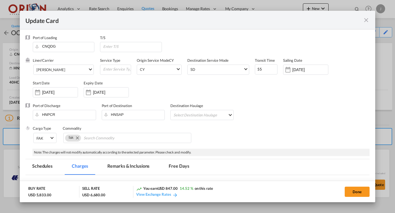
click at [364, 18] on md-icon "icon-close fg-AAA8AD m-0 pointer" at bounding box center [366, 20] width 7 height 7
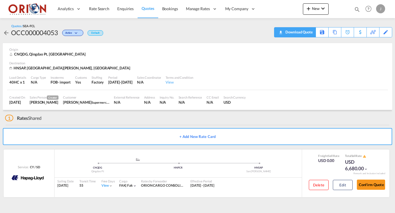
click at [309, 34] on div "Download Quote" at bounding box center [298, 31] width 29 height 9
click at [346, 179] on div "Delete Edit" at bounding box center [329, 186] width 48 height 15
click at [344, 181] on button "Edit" at bounding box center [343, 185] width 20 height 10
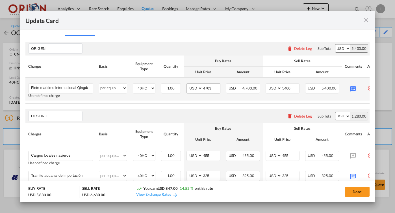
scroll to position [105, 0]
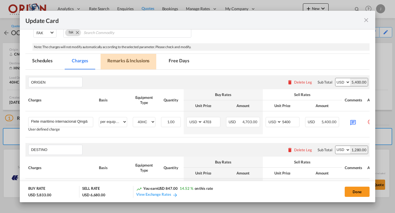
click at [133, 59] on md-tab-item "Remarks & Inclusions" at bounding box center [129, 62] width 56 height 16
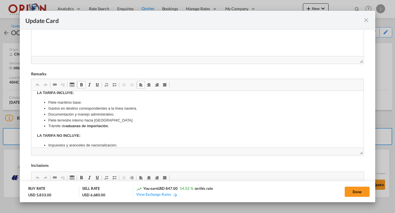
scroll to position [204, 0]
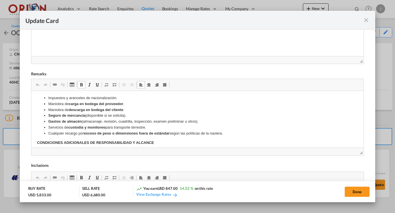
click at [129, 109] on li "Maniobra de descarga en bodega del cliente ." at bounding box center [197, 110] width 299 height 6
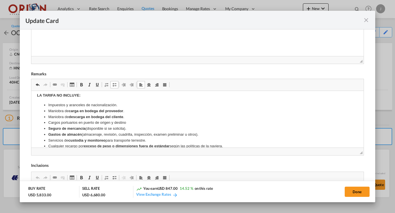
scroll to position [195, 0]
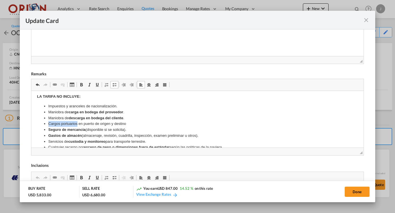
drag, startPoint x: 77, startPoint y: 120, endPoint x: 48, endPoint y: 119, distance: 28.9
click at [48, 121] on li "Cargos portuarios en puerto de origen y destino" at bounding box center [197, 124] width 299 height 6
click at [83, 82] on span "Update Card Port ..." at bounding box center [81, 84] width 5 height 5
click at [348, 190] on button "Done" at bounding box center [357, 191] width 25 height 10
type input "[DATE]"
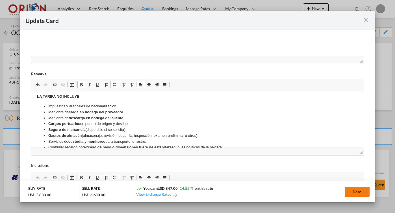
type input "[DATE]"
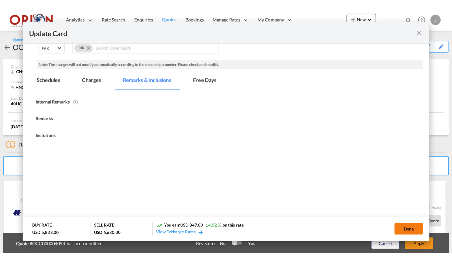
scroll to position [104, 0]
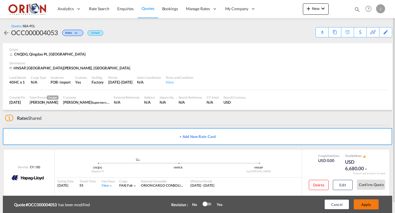
click at [372, 204] on button "Apply" at bounding box center [366, 204] width 25 height 10
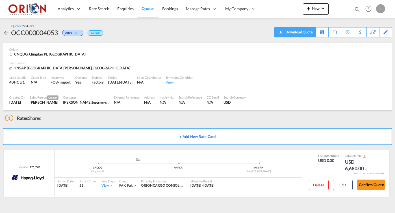
click at [305, 31] on div "Download Quote" at bounding box center [298, 31] width 29 height 9
click at [168, 11] on span "Bookings" at bounding box center [170, 8] width 16 height 5
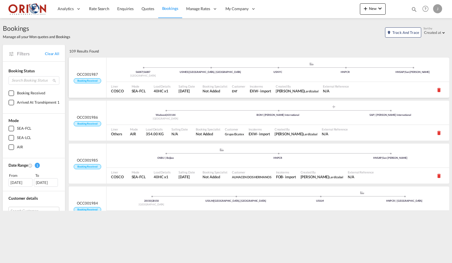
click at [217, 81] on div "56087 | 56087 [GEOGRAPHIC_DATA] USMES | [GEOGRAPHIC_DATA], [GEOGRAPHIC_DATA] .a…" at bounding box center [278, 70] width 343 height 24
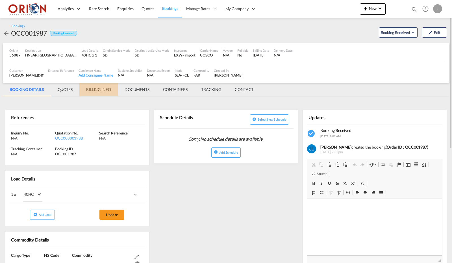
click at [109, 90] on md-tab-item "BILLING INFO" at bounding box center [98, 90] width 38 height 14
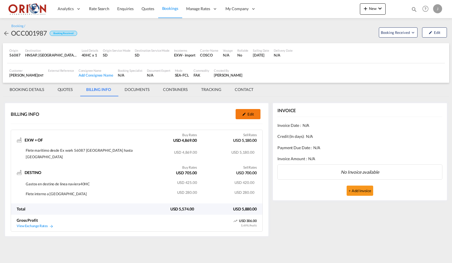
click at [241, 118] on button "Edit" at bounding box center [248, 114] width 25 height 10
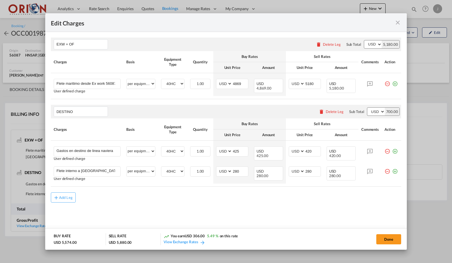
click at [395, 22] on md-icon "icon-close fg-AAA8AD m-0 pointer" at bounding box center [398, 22] width 7 height 7
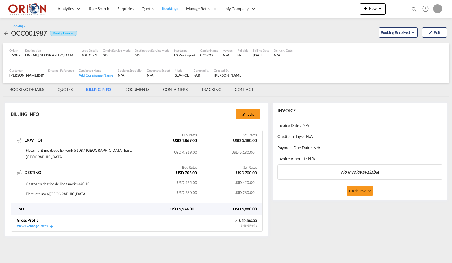
click at [76, 87] on md-tab-item "QUOTES" at bounding box center [65, 90] width 29 height 14
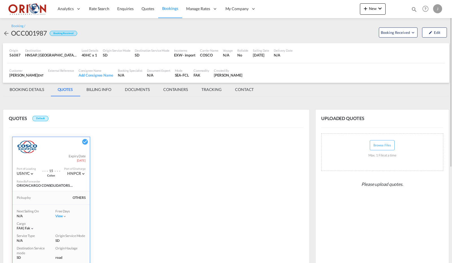
click at [98, 89] on md-tab-item "BILLING INFO" at bounding box center [99, 90] width 38 height 14
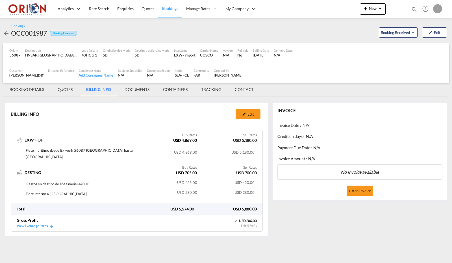
click at [245, 120] on div "BILLING INFO Edit" at bounding box center [137, 114] width 252 height 14
click at [246, 115] on md-icon "icon-pencil" at bounding box center [244, 114] width 4 height 4
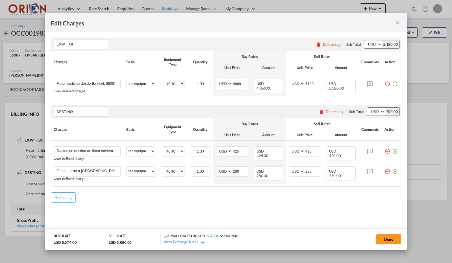
click at [395, 24] on md-icon "icon-close fg-AAA8AD m-0 pointer" at bounding box center [398, 22] width 7 height 7
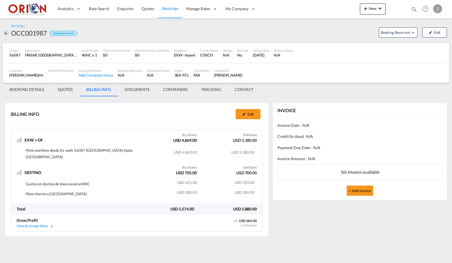
click at [7, 35] on md-icon "icon-arrow-left" at bounding box center [6, 33] width 7 height 7
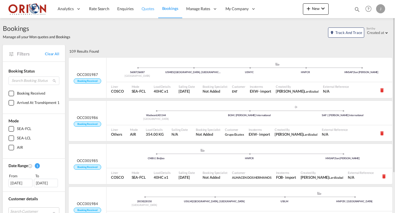
click at [149, 8] on span "Quotes" at bounding box center [148, 8] width 12 height 5
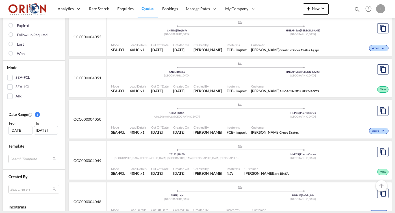
scroll to position [111, 0]
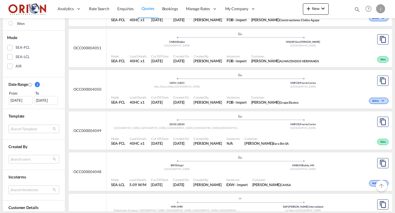
click at [241, 175] on div "Incoterms EXW - import" at bounding box center [237, 182] width 26 height 14
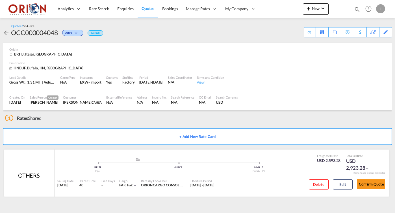
click at [149, 9] on span "Quotes" at bounding box center [148, 8] width 12 height 5
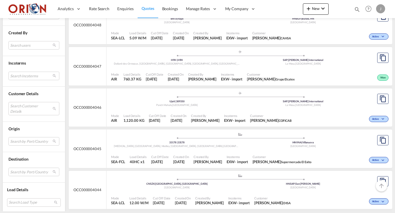
scroll to position [257, 0]
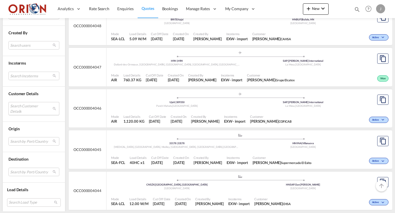
click at [27, 109] on md-select "Search Customer Details user name user [PERSON_NAME] [EMAIL_ADDRESS][DOMAIN_NAM…" at bounding box center [33, 108] width 51 height 13
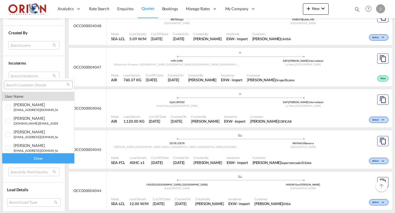
click at [30, 84] on input "search" at bounding box center [36, 85] width 61 height 5
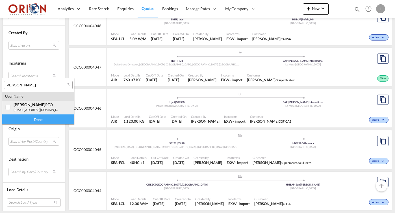
type input "[PERSON_NAME]"
click at [26, 103] on span "[PERSON_NAME]" at bounding box center [30, 104] width 32 height 5
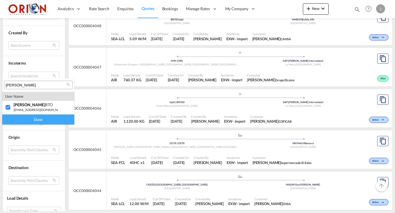
click at [29, 115] on div "Done" at bounding box center [38, 119] width 72 height 10
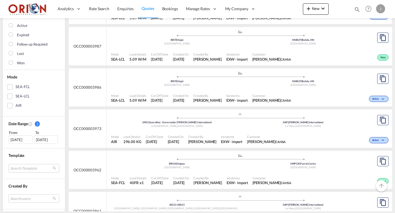
scroll to position [74, 0]
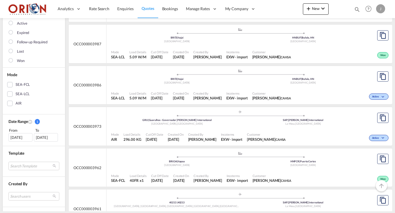
click at [170, 130] on div "Created On [DATE]" at bounding box center [176, 137] width 20 height 14
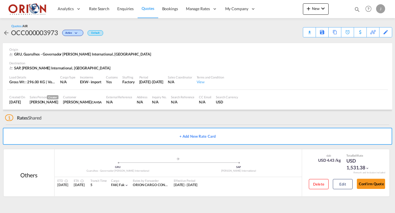
click at [0, 0] on div "Download Quote" at bounding box center [0, 0] width 0 height 0
click at [351, 185] on button "Edit" at bounding box center [343, 184] width 20 height 10
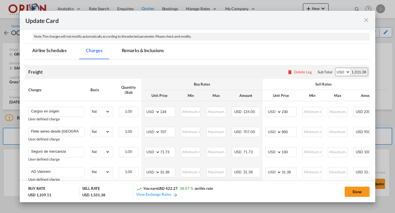
scroll to position [71, 0]
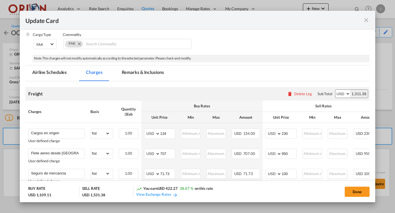
click at [143, 70] on md-tab-item "Remarks & Inclusions" at bounding box center [143, 73] width 56 height 16
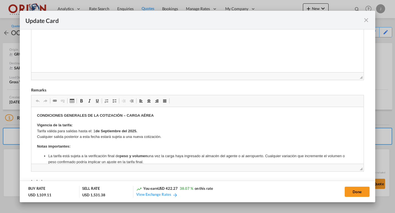
scroll to position [175, 0]
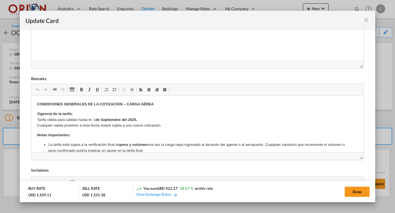
click at [364, 20] on md-icon "icon-close fg-AAA8AD m-0 pointer" at bounding box center [366, 20] width 7 height 7
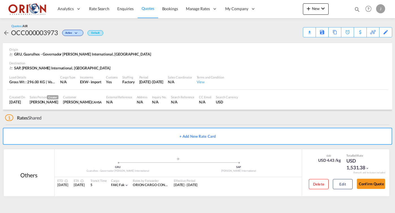
scroll to position [0, 0]
click at [387, 33] on div "Edit" at bounding box center [386, 32] width 7 height 10
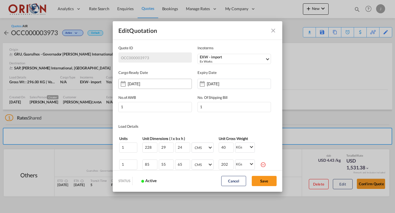
click at [180, 84] on div "[DATE]" at bounding box center [155, 84] width 74 height 10
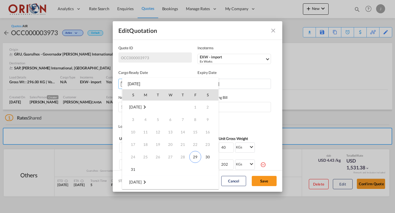
click at [237, 85] on div at bounding box center [197, 106] width 395 height 213
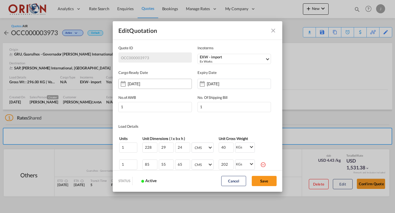
click at [169, 85] on div "[DATE]" at bounding box center [155, 84] width 74 height 10
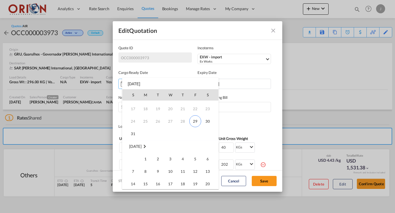
scroll to position [68, 0]
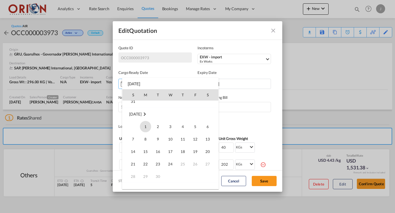
click at [145, 126] on span "1" at bounding box center [145, 126] width 11 height 11
type input "[DATE]"
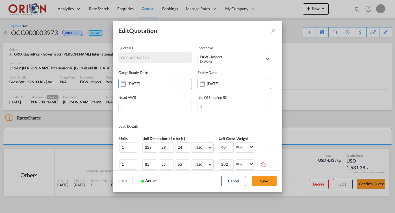
click at [230, 82] on input "[DATE]" at bounding box center [225, 83] width 36 height 5
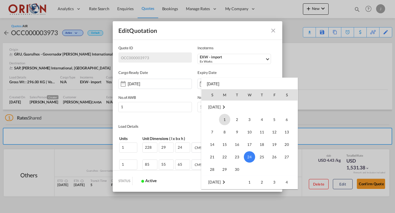
click at [227, 119] on span "1" at bounding box center [224, 119] width 11 height 11
type input "[DATE]"
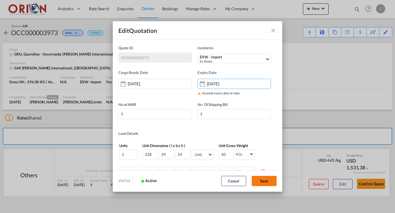
click at [272, 181] on button "Save" at bounding box center [264, 181] width 25 height 10
type input "[DATE]"
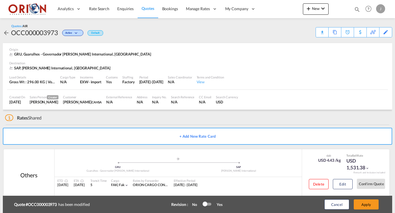
scroll to position [0, 0]
click at [365, 202] on button "Apply" at bounding box center [366, 204] width 25 height 10
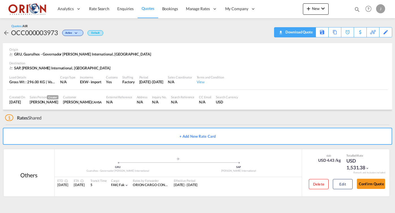
click at [308, 29] on div "Download Quote" at bounding box center [298, 31] width 29 height 9
